Goal: Task Accomplishment & Management: Use online tool/utility

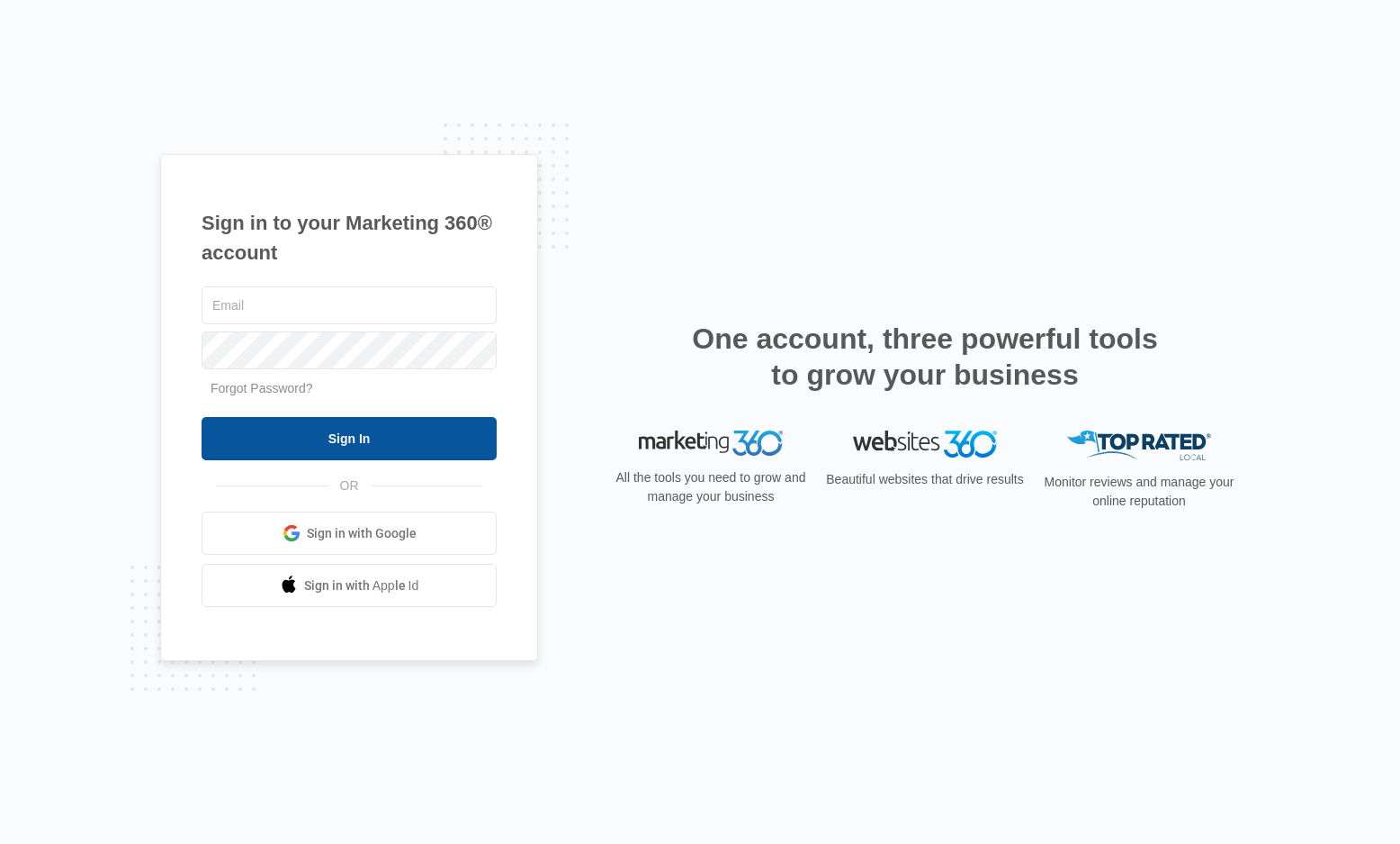
type input "[PERSON_NAME][EMAIL_ADDRESS][PERSON_NAME][DOMAIN_NAME]"
click at [408, 434] on input "Sign In" at bounding box center [349, 439] width 295 height 43
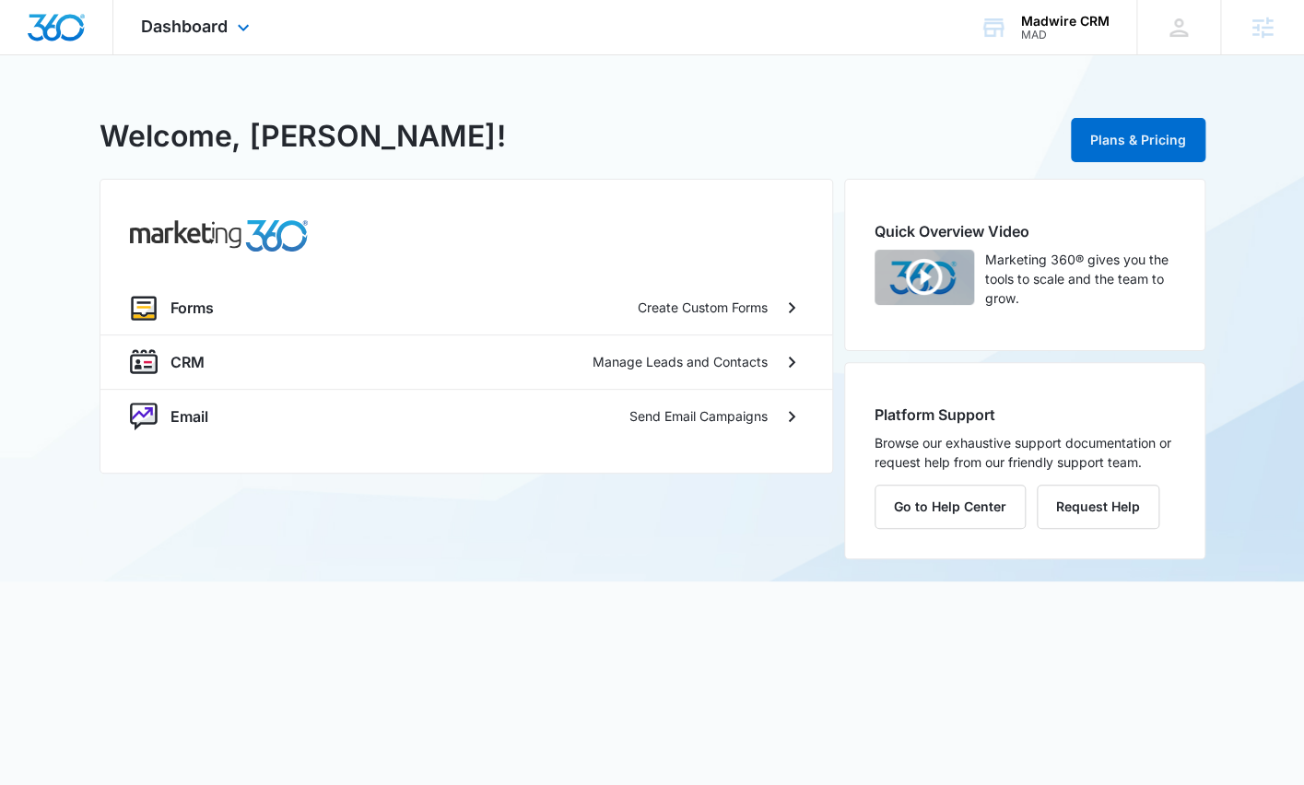
click at [234, 18] on div "Dashboard Apps Forms CRM Email Settings" at bounding box center [197, 27] width 169 height 54
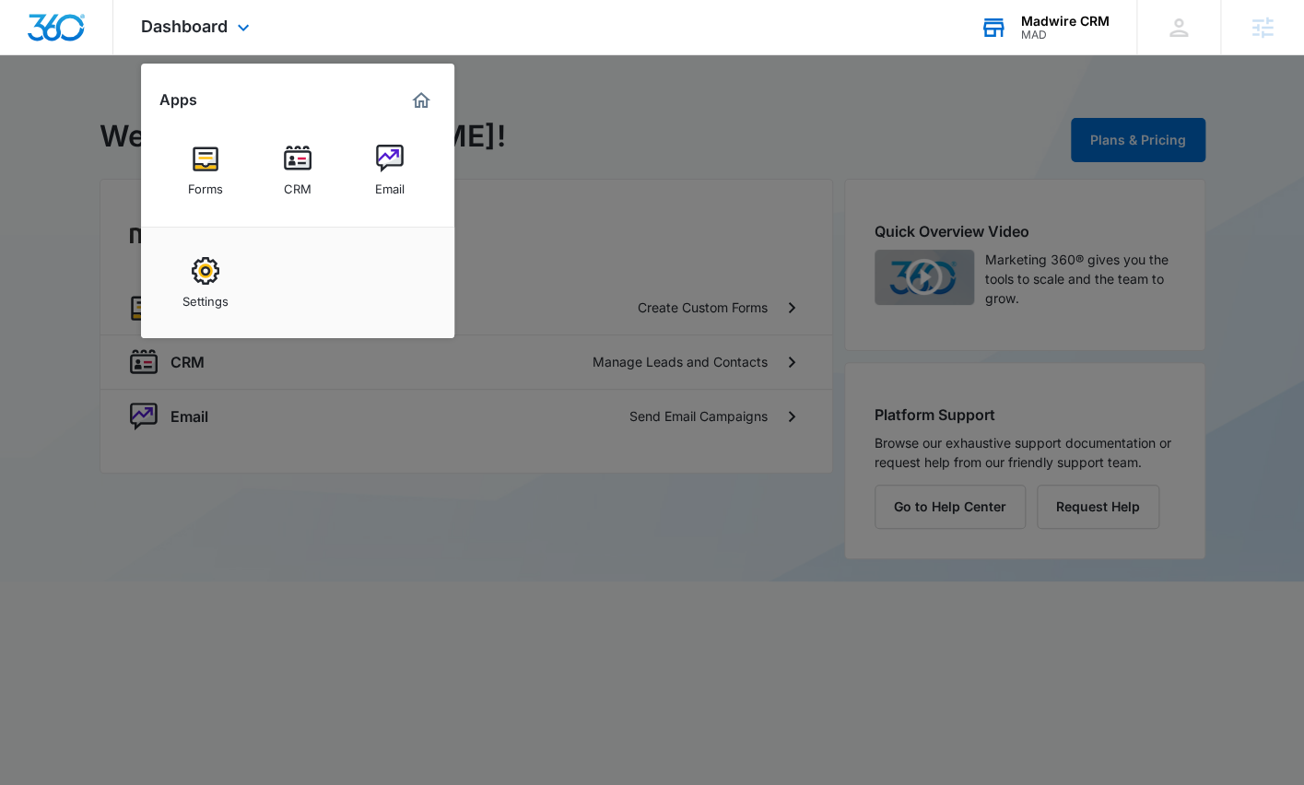
click at [1011, 41] on div "Madwire CRM MAD Your Accounts View All" at bounding box center [1044, 27] width 184 height 54
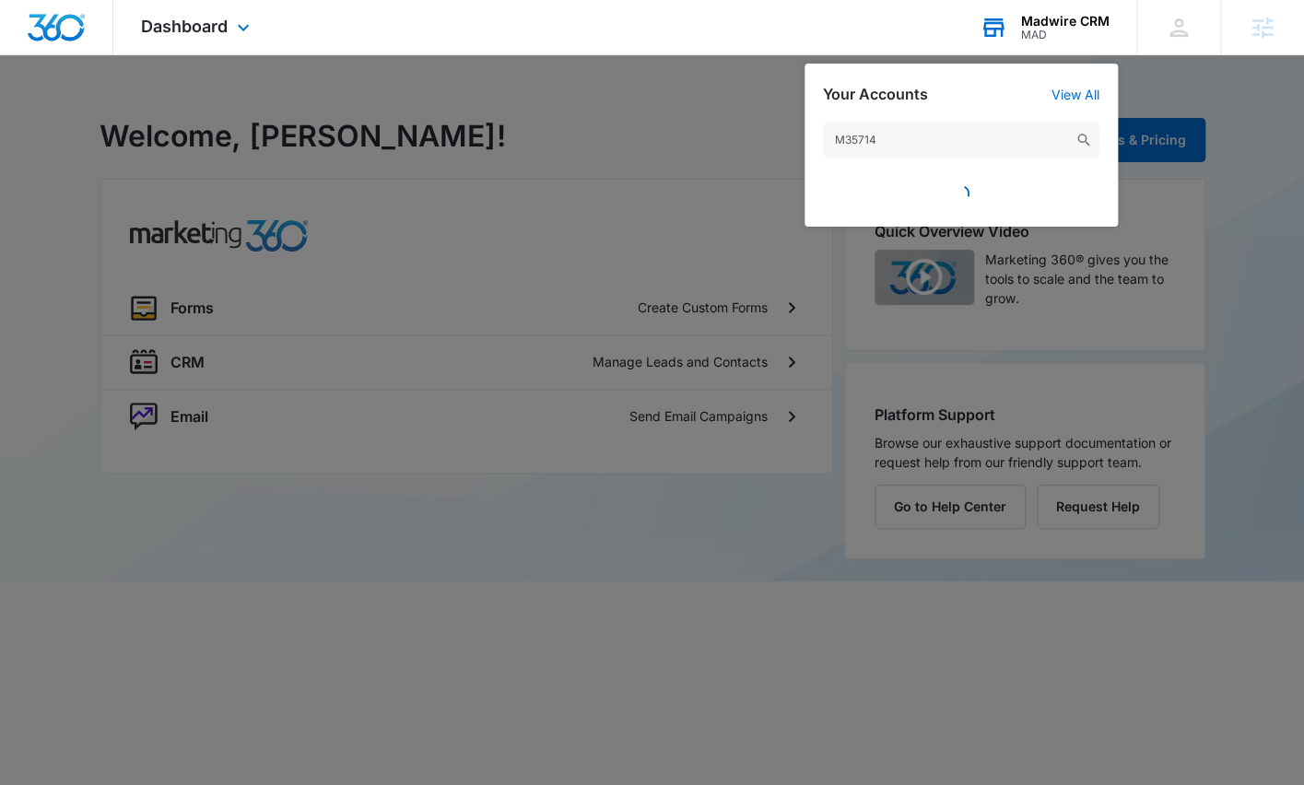
click at [867, 145] on input "M35714" at bounding box center [961, 140] width 277 height 37
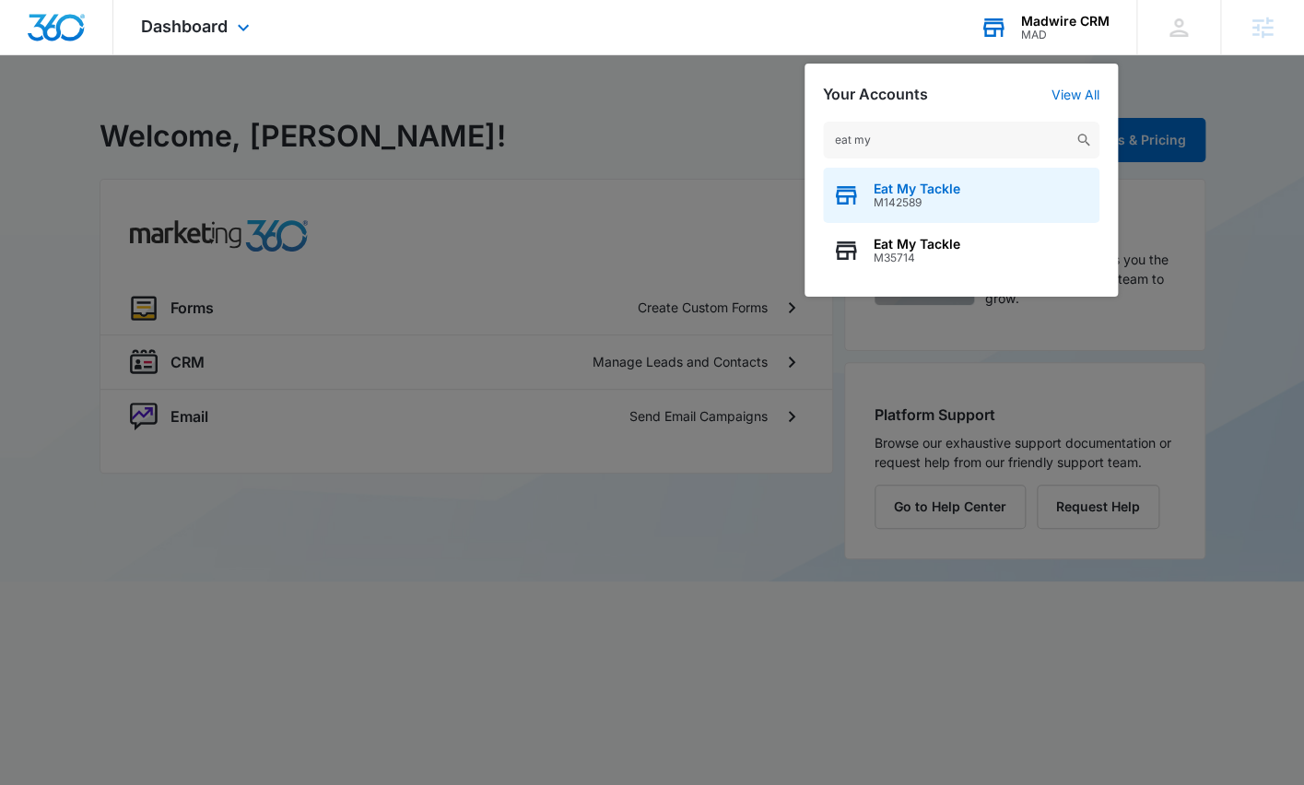
type input "eat my"
click at [867, 197] on div "Eat My Tackle M142589" at bounding box center [961, 195] width 277 height 55
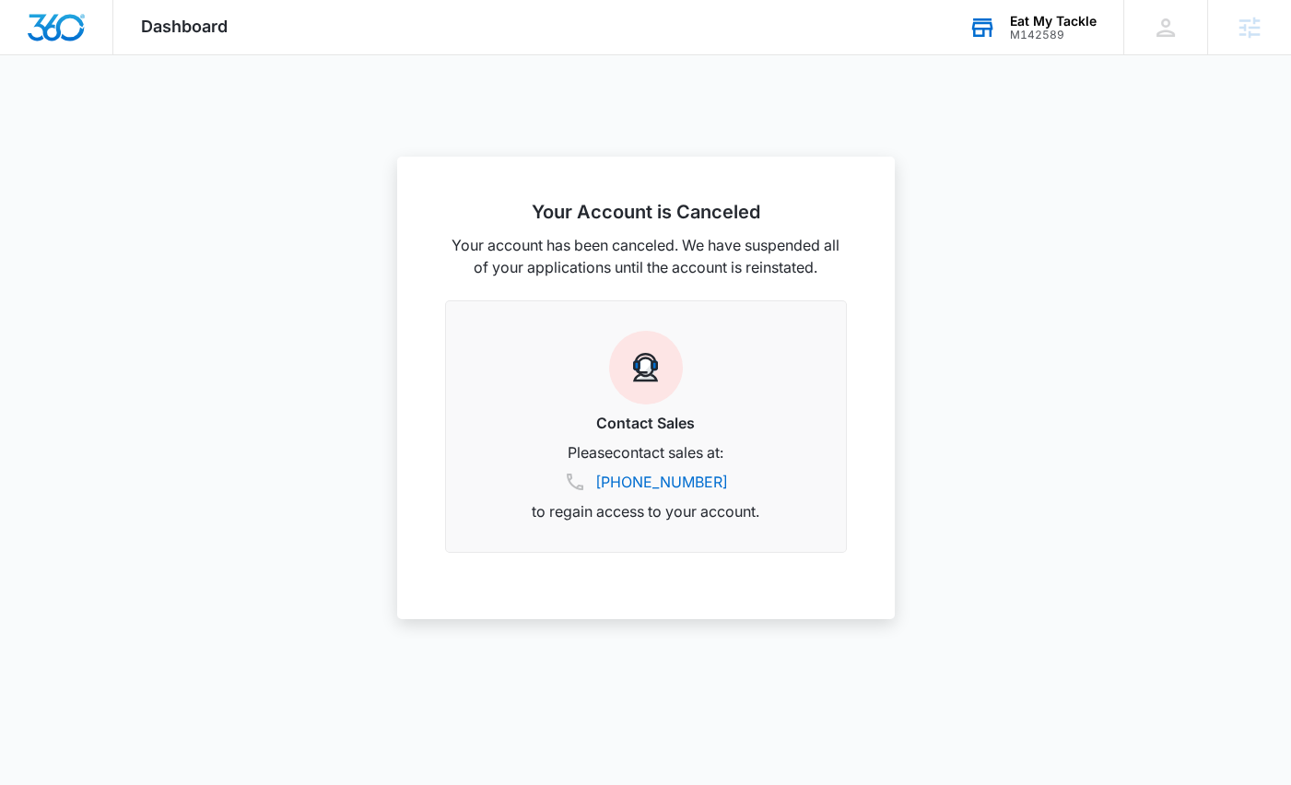
click at [1055, 29] on div "M142589" at bounding box center [1053, 35] width 87 height 13
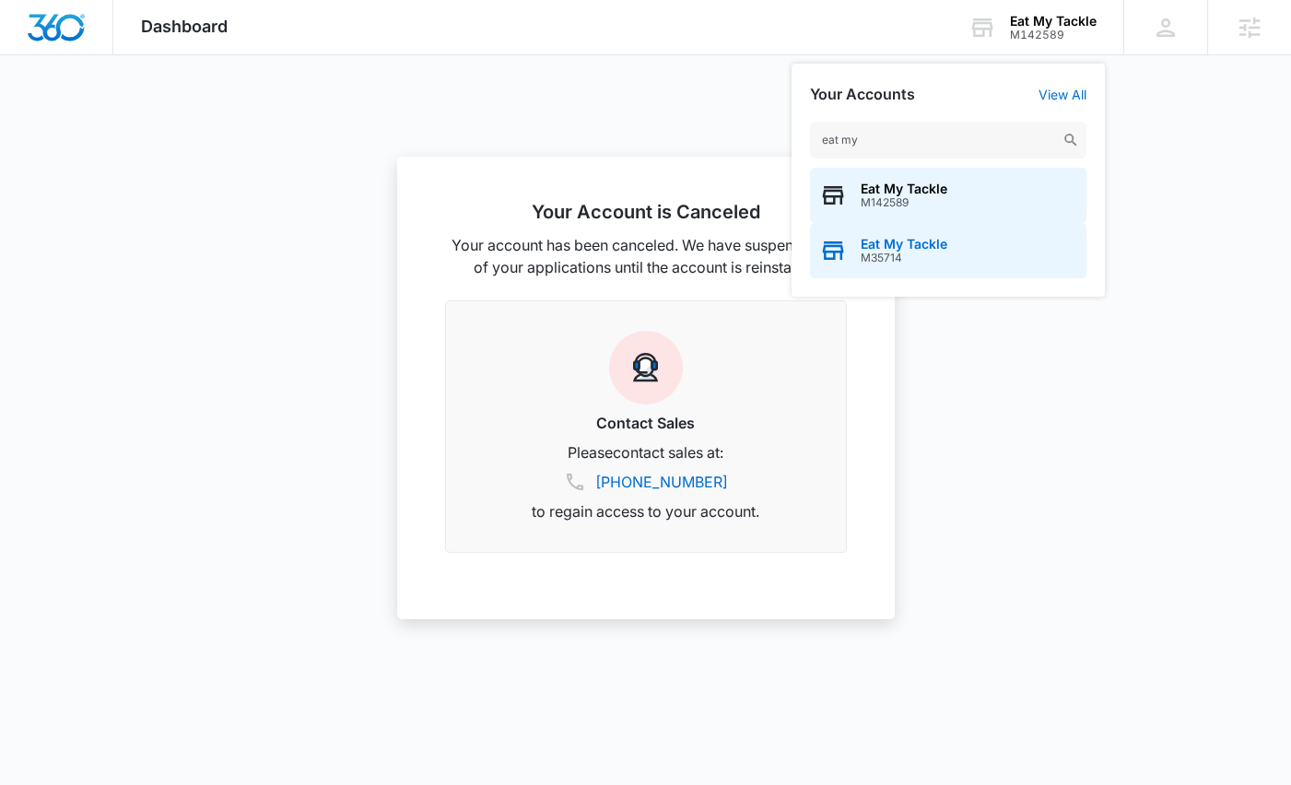
type input "eat my"
click at [912, 252] on span "M35714" at bounding box center [904, 258] width 87 height 13
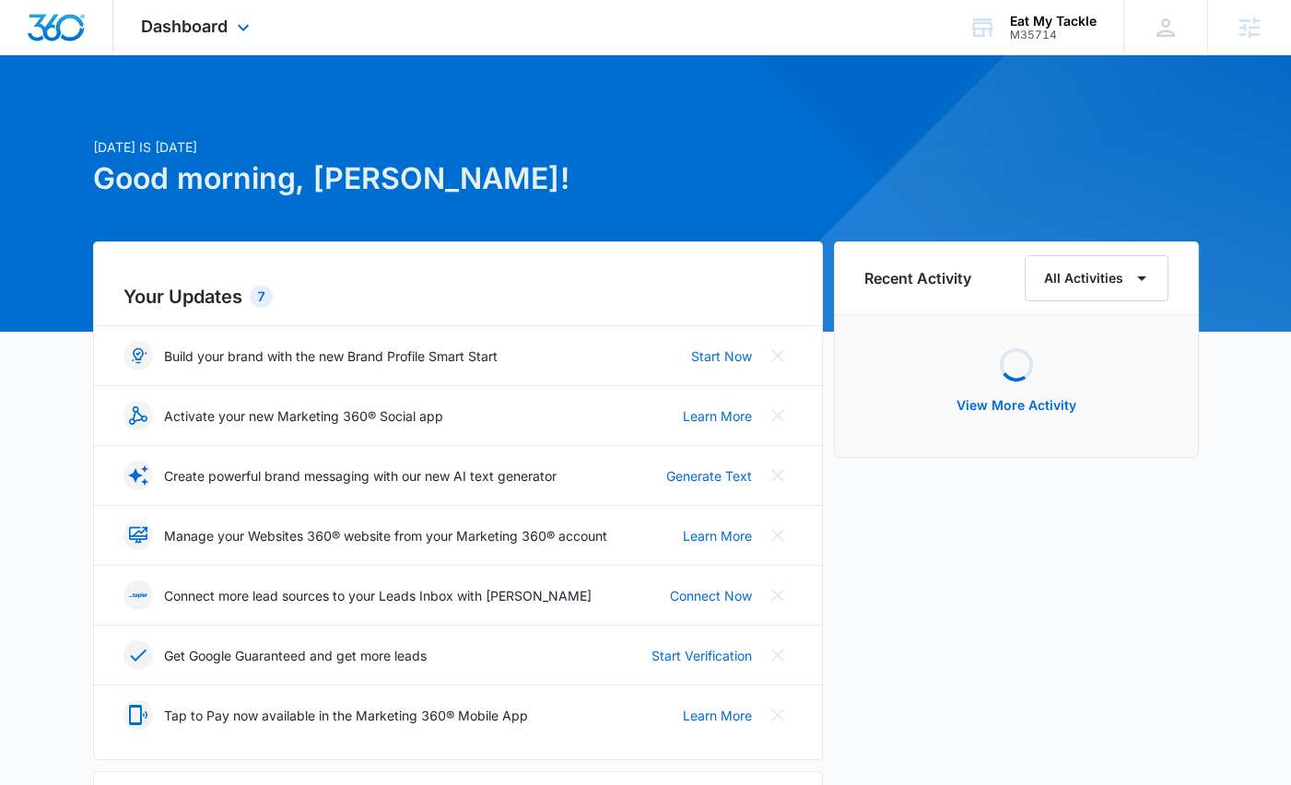
click at [205, 52] on div "Dashboard Apps Reputation Forms CRM Email Social Content Ads Intelligence Files…" at bounding box center [197, 27] width 169 height 54
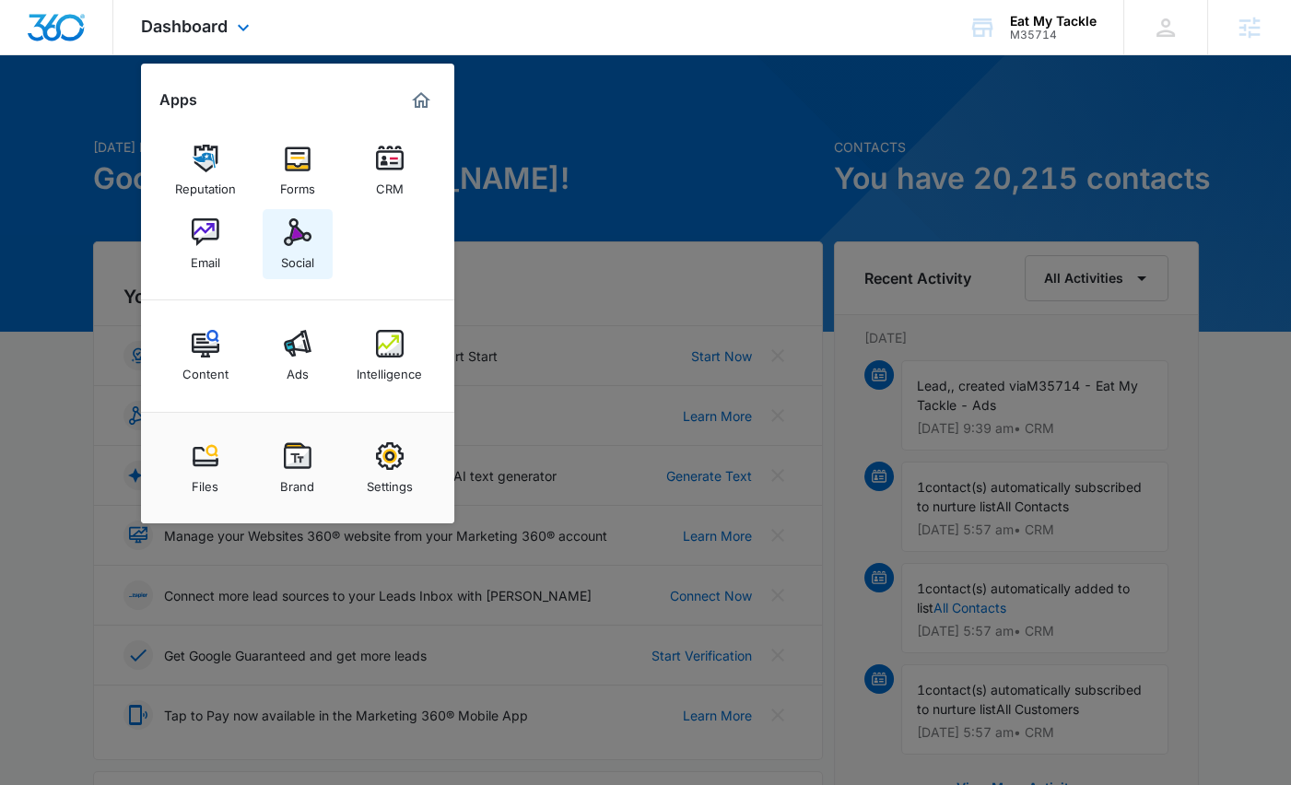
click at [312, 251] on div "Social" at bounding box center [297, 258] width 33 height 24
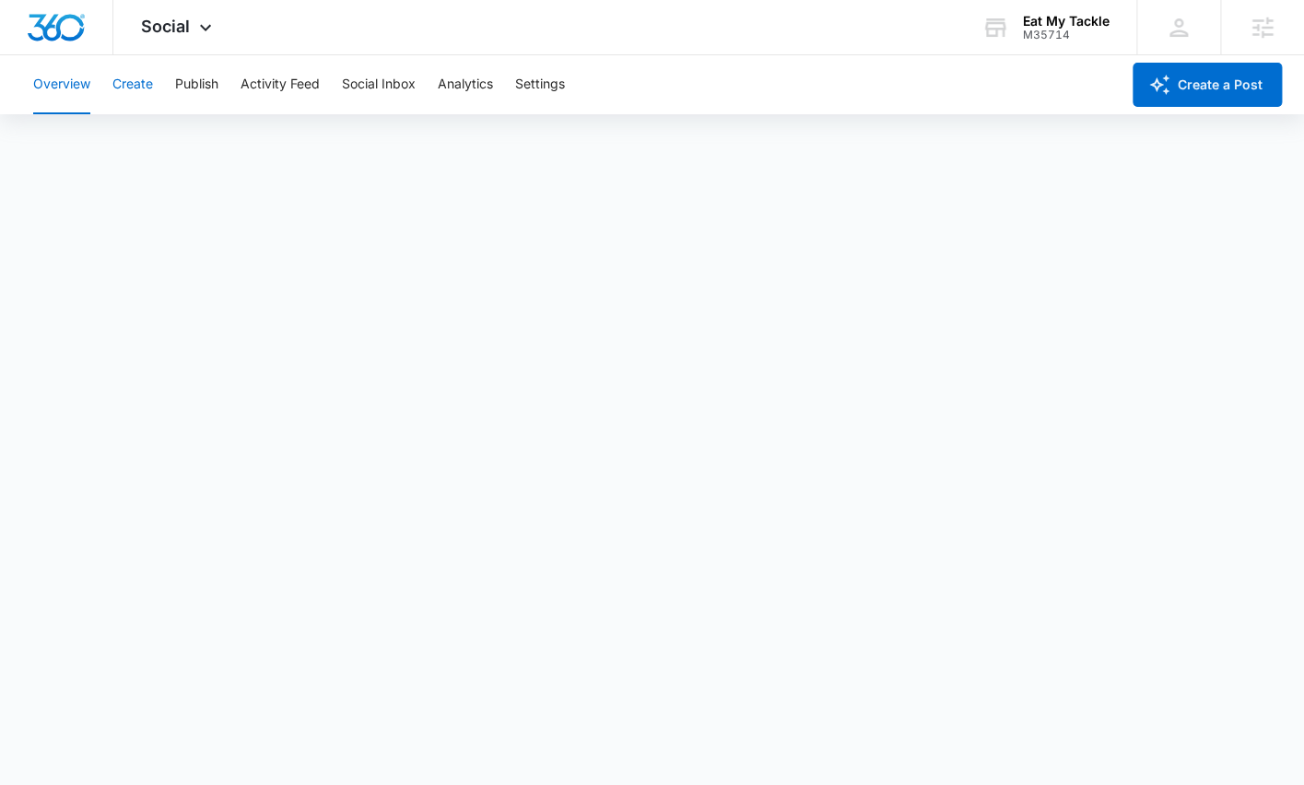
click at [146, 83] on button "Create" at bounding box center [132, 84] width 41 height 59
click at [189, 87] on button "Publish" at bounding box center [196, 84] width 43 height 59
click at [129, 87] on button "Create" at bounding box center [132, 84] width 41 height 59
click at [179, 92] on button "Publish" at bounding box center [196, 84] width 43 height 59
click at [282, 87] on button "Activity Feed" at bounding box center [280, 84] width 79 height 59
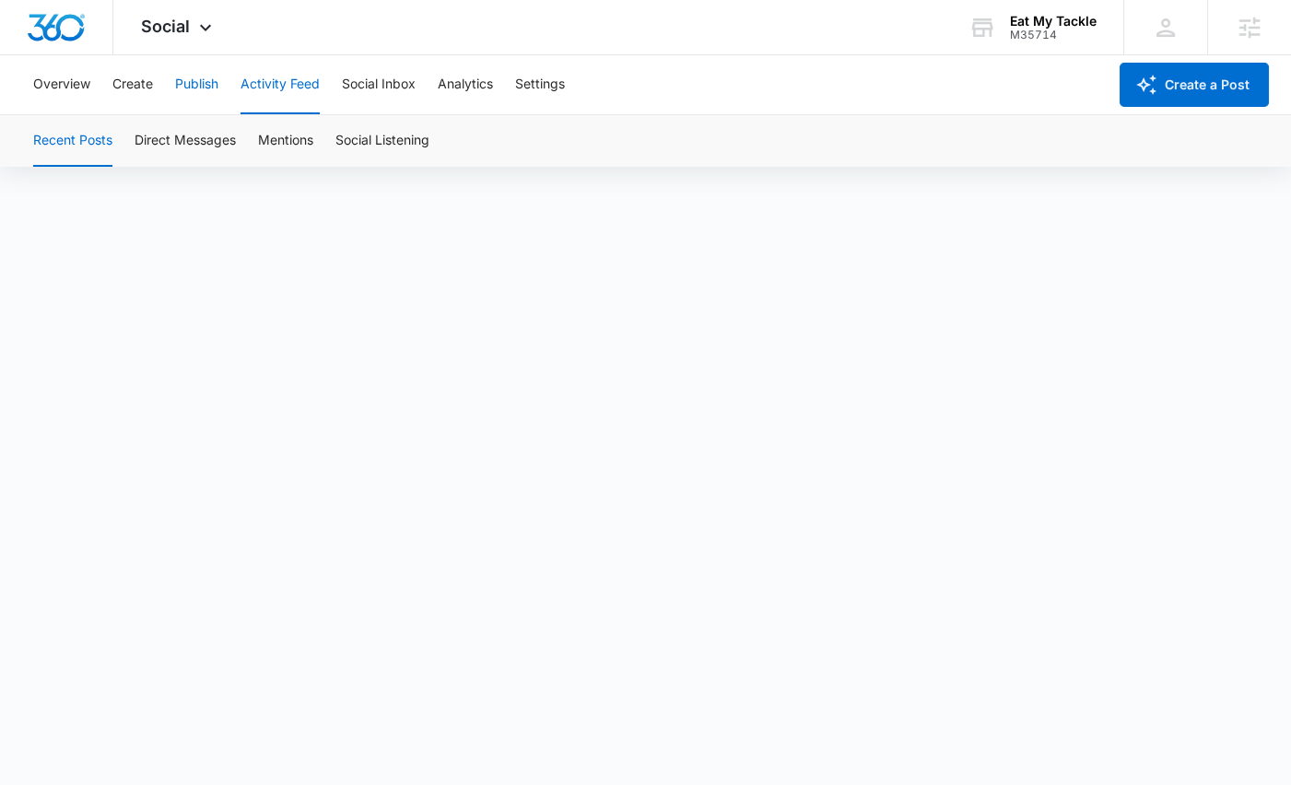
click at [185, 79] on button "Publish" at bounding box center [196, 84] width 43 height 59
click at [164, 83] on div "Overview Create Publish Activity Feed Social Inbox Analytics Settings" at bounding box center [564, 84] width 1085 height 59
click at [147, 83] on button "Create" at bounding box center [132, 84] width 41 height 59
click at [167, 145] on button "Approvals" at bounding box center [180, 141] width 62 height 52
